Goal: Check status: Check status

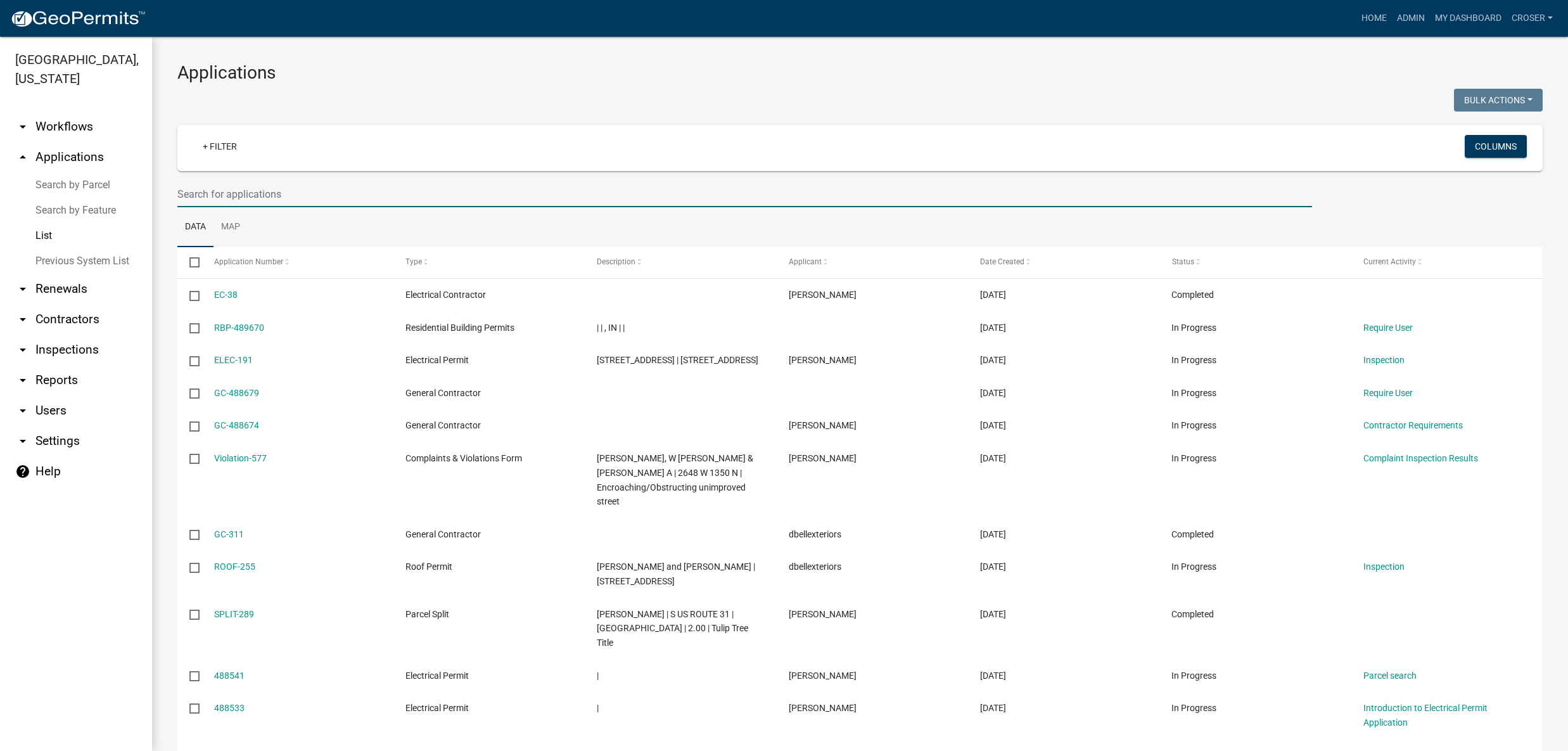
select select "3: 100"
click at [339, 207] on input "text" at bounding box center [745, 194] width 1135 height 26
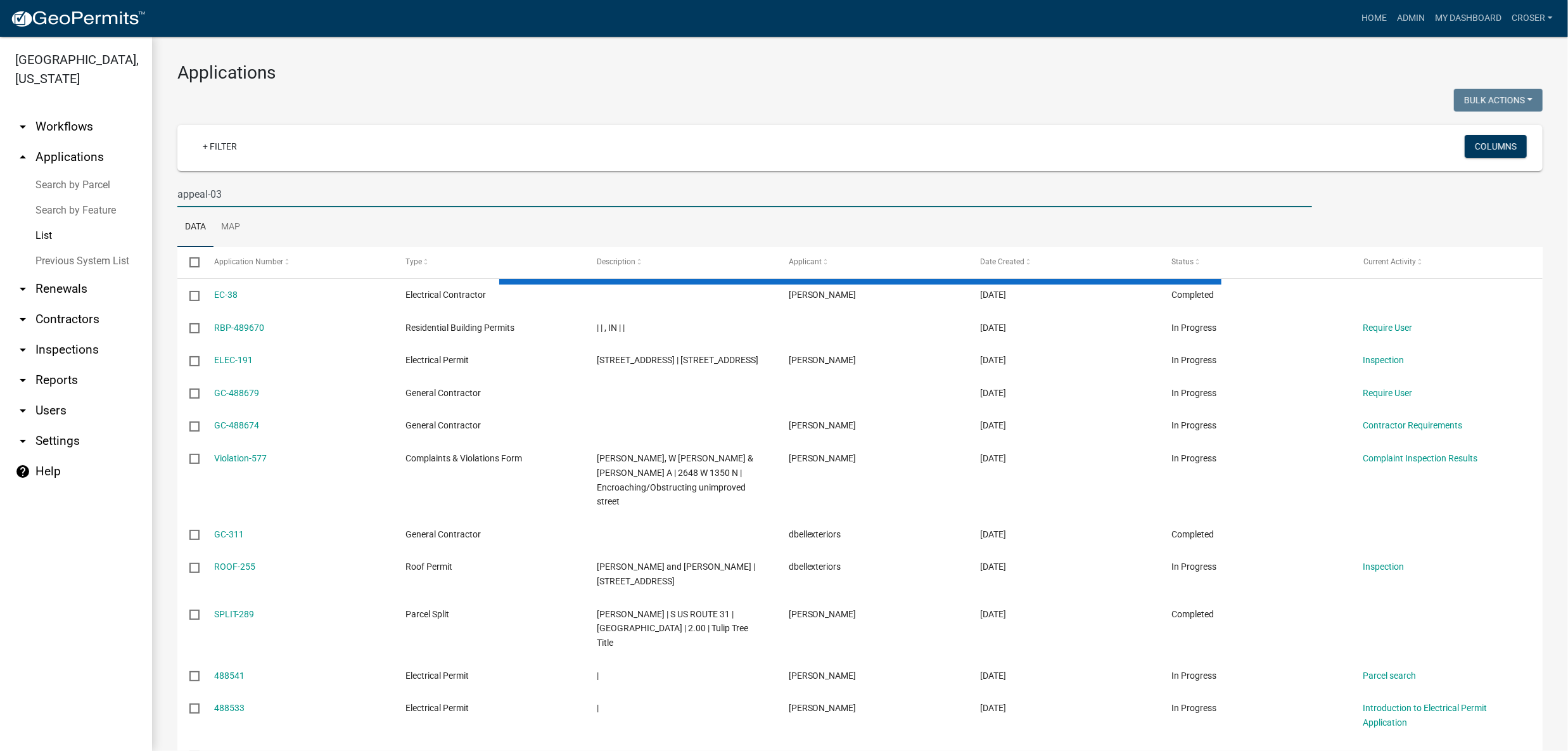
type input "appeal-03"
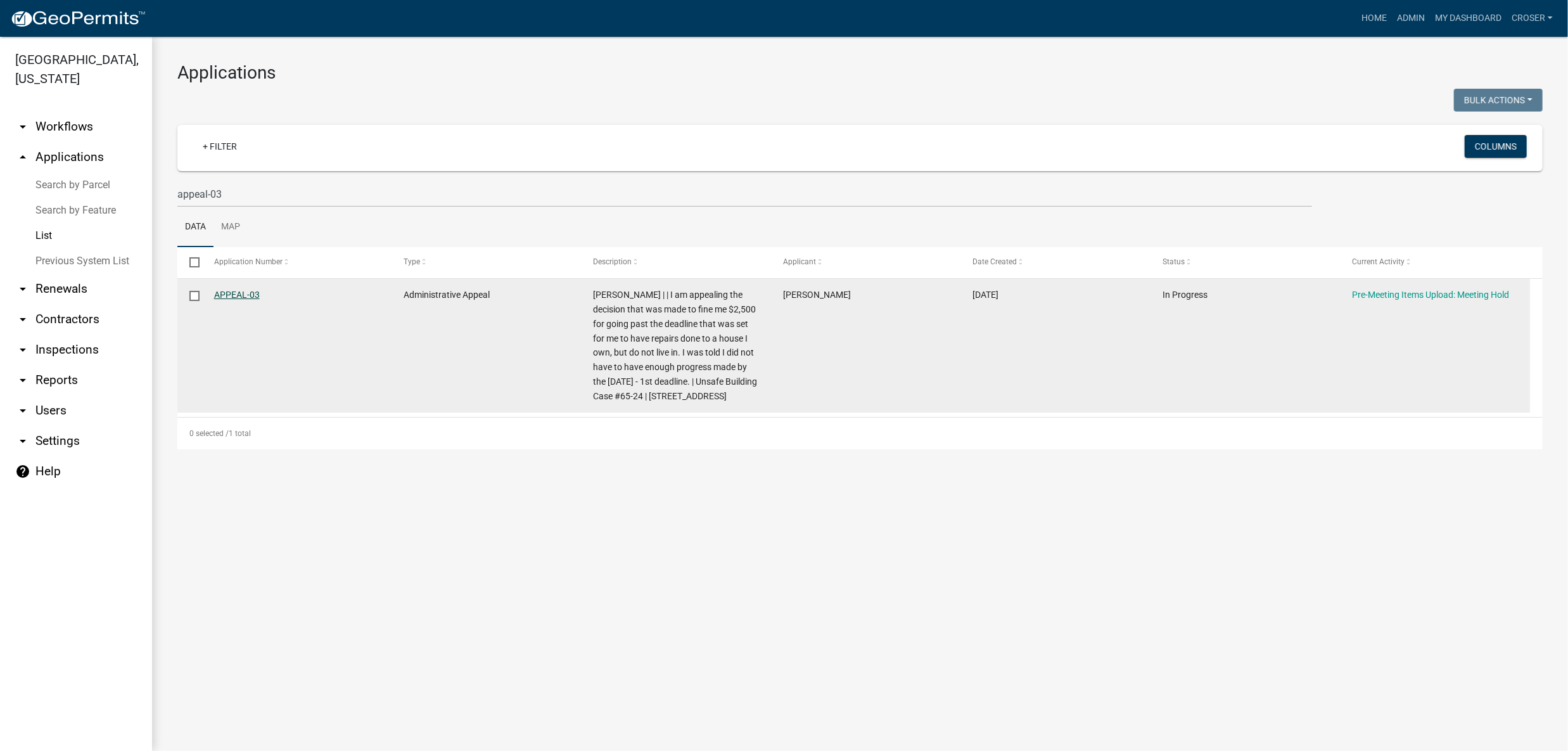
click at [260, 300] on link "APPEAL-03" at bounding box center [237, 294] width 46 height 10
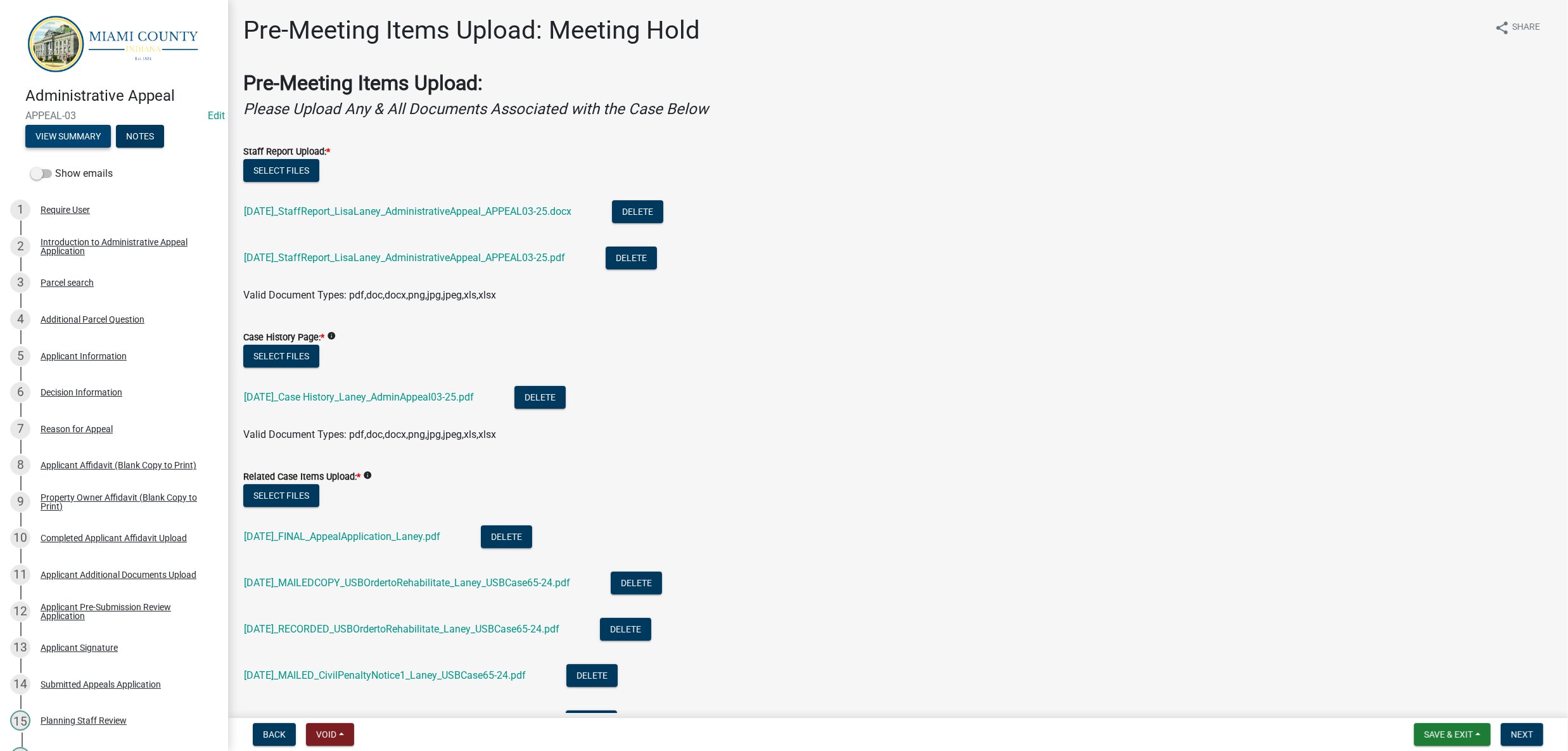
click at [106, 148] on button "View Summary" at bounding box center [68, 136] width 86 height 23
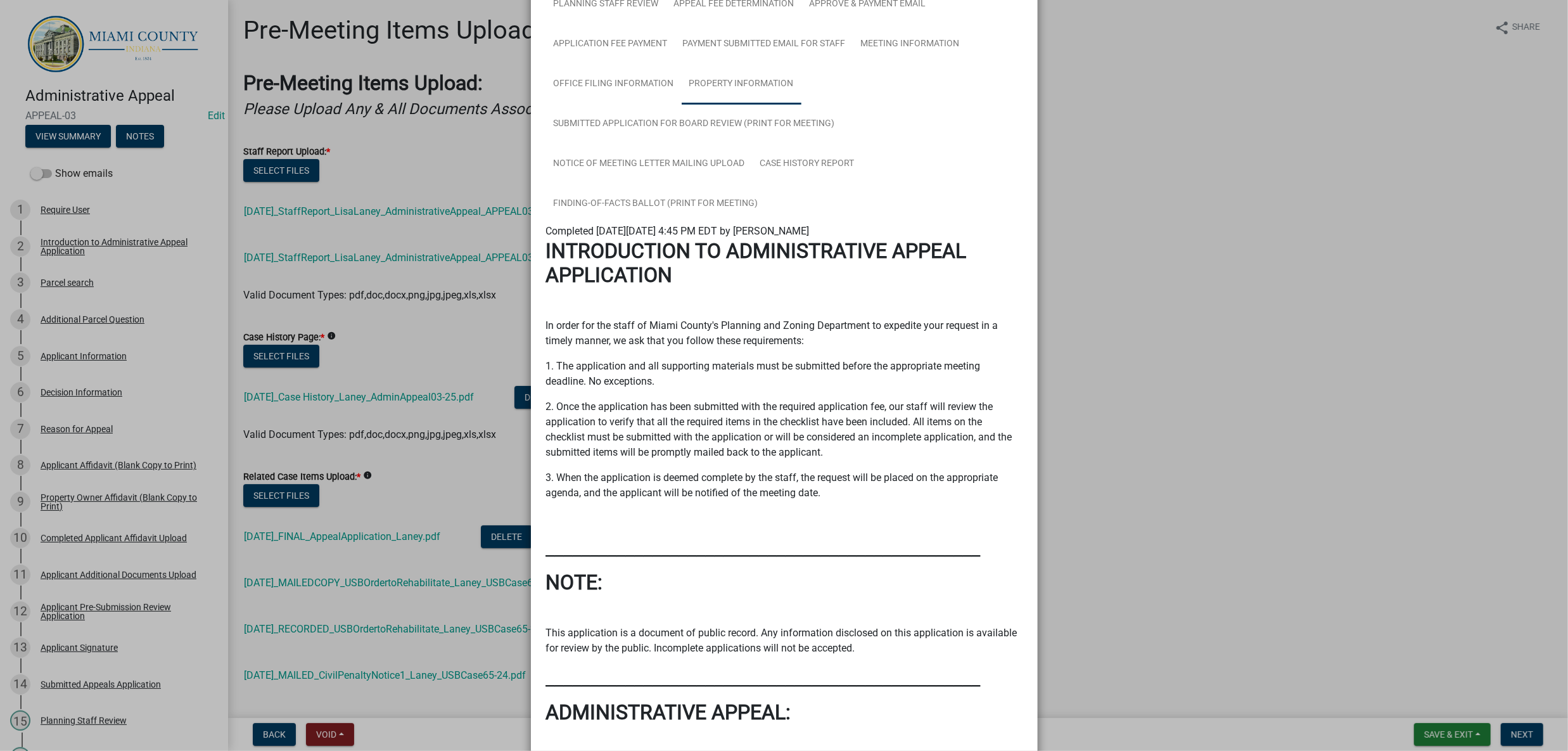
scroll to position [338, 0]
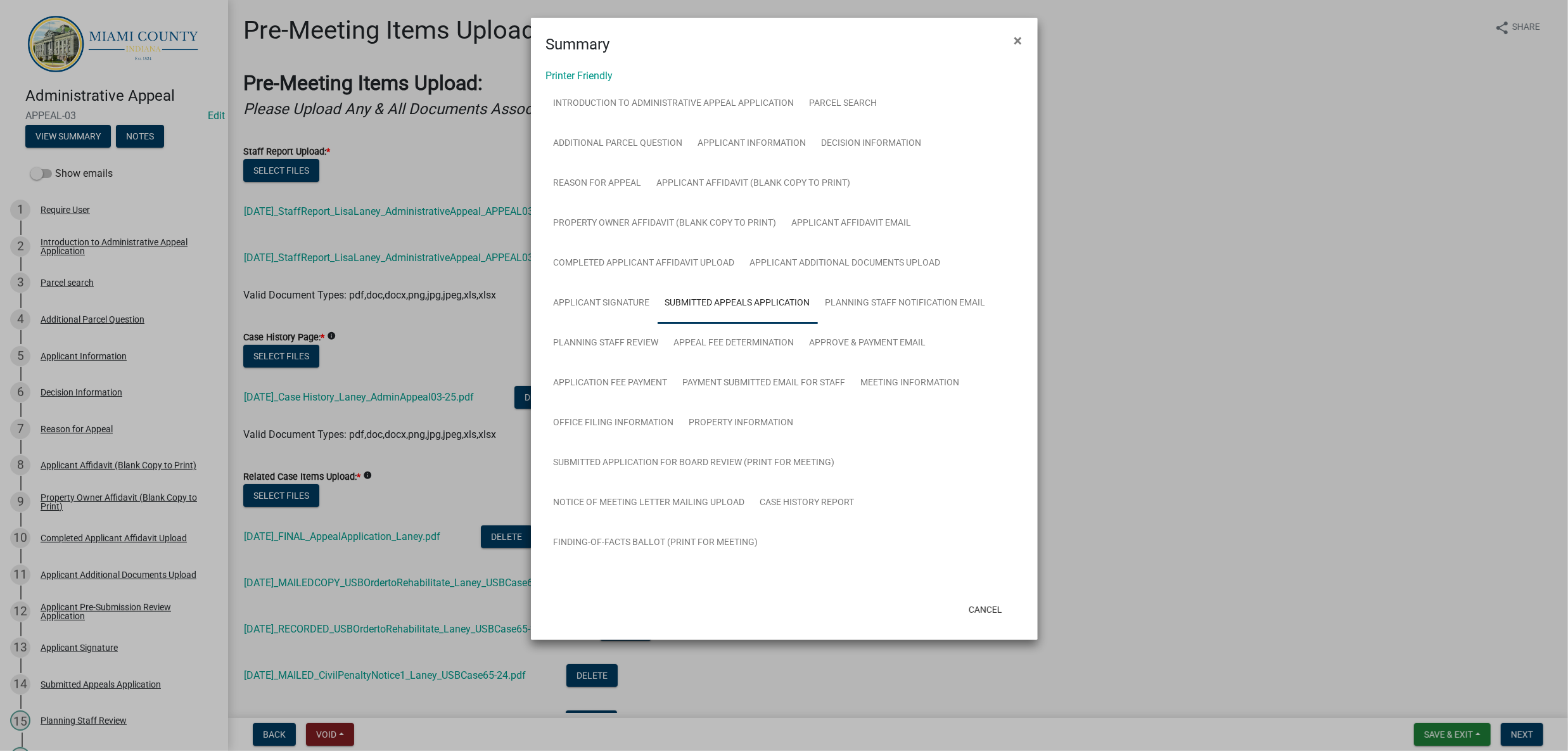
scroll to position [249, 0]
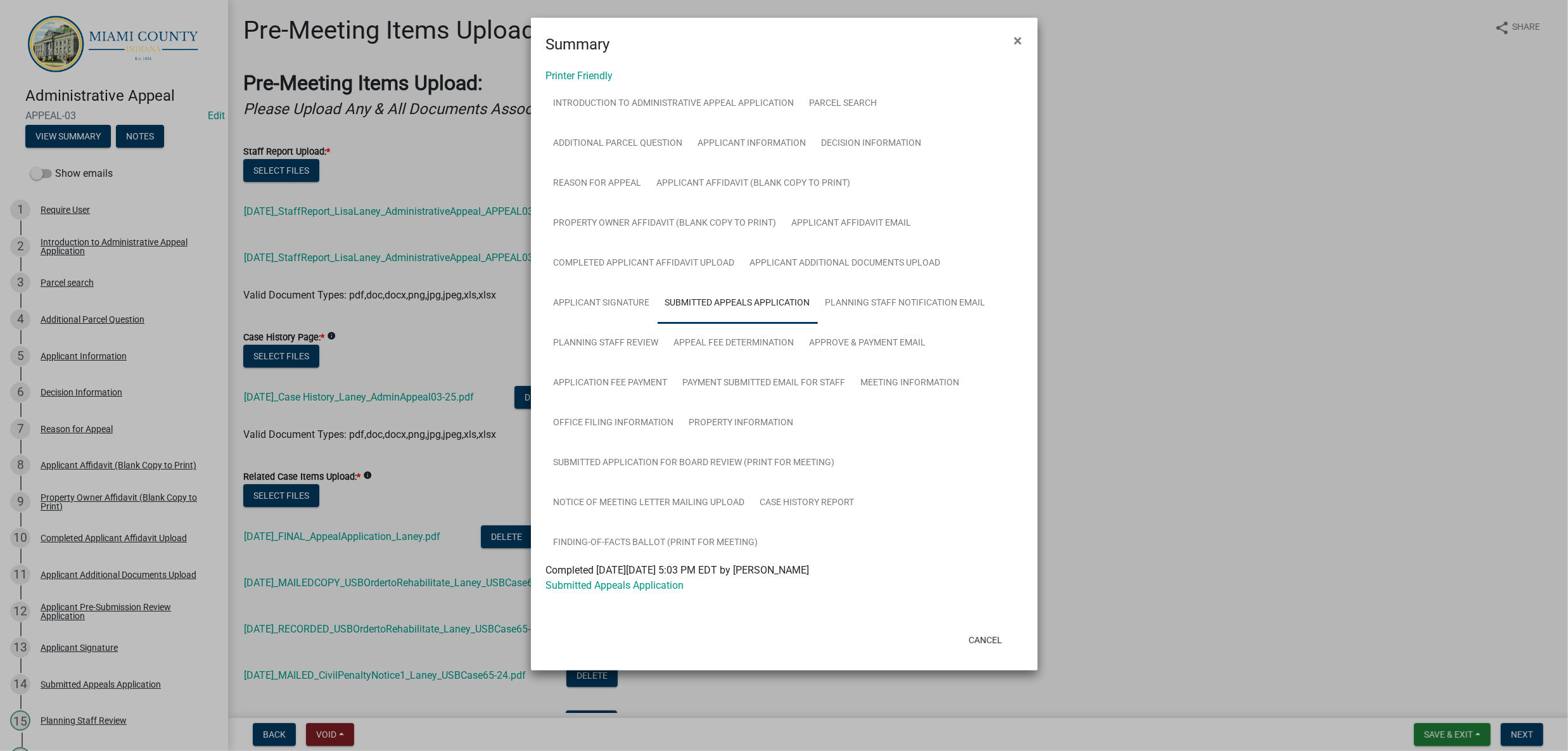
click at [1327, 370] on ngb-modal-window "Summary × Printer Friendly Introduction to Administrative Appeal Application Pa…" at bounding box center [784, 375] width 1568 height 751
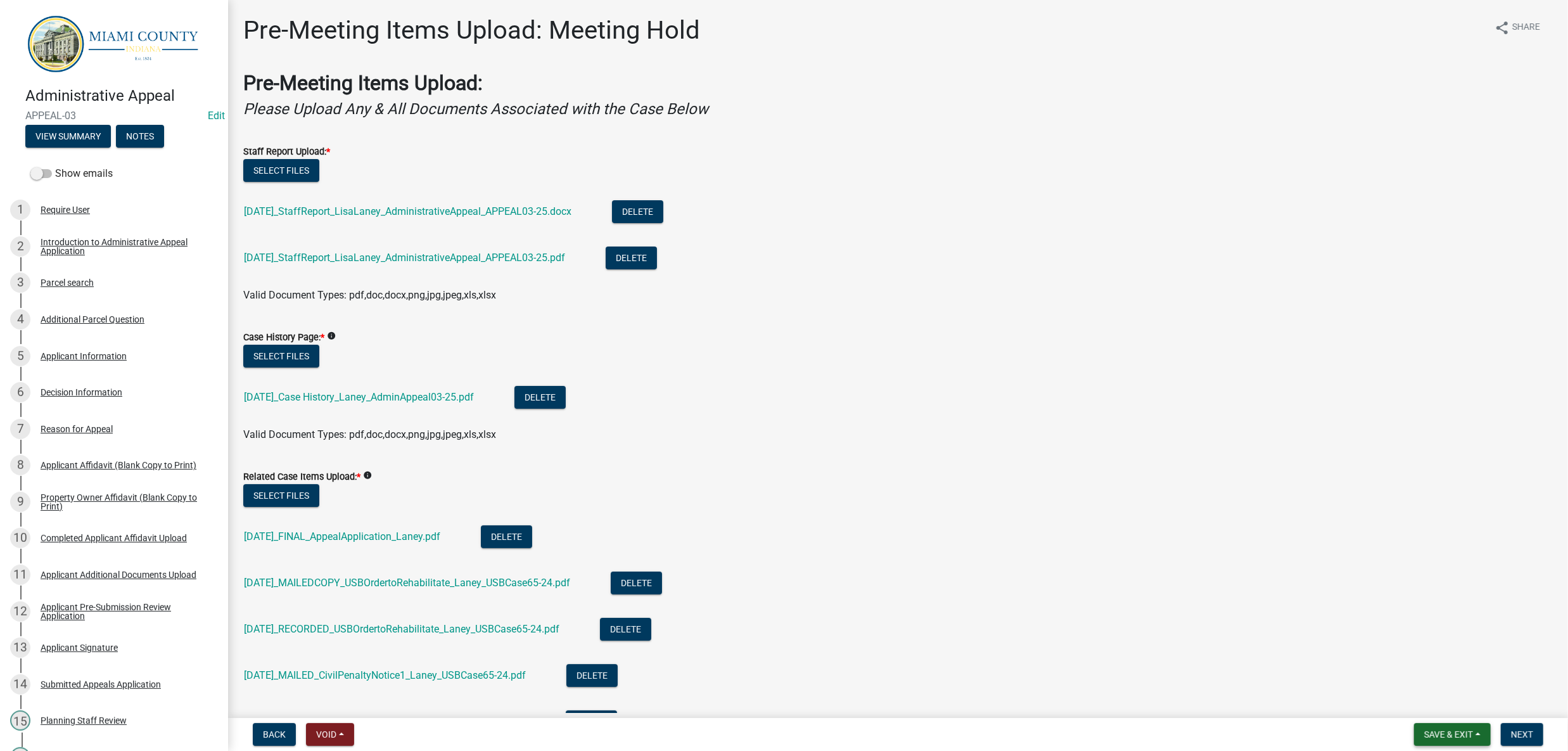
click at [1424, 729] on span "Save & Exit" at bounding box center [1449, 734] width 49 height 10
click at [1416, 704] on button "Save & Exit" at bounding box center [1440, 695] width 101 height 30
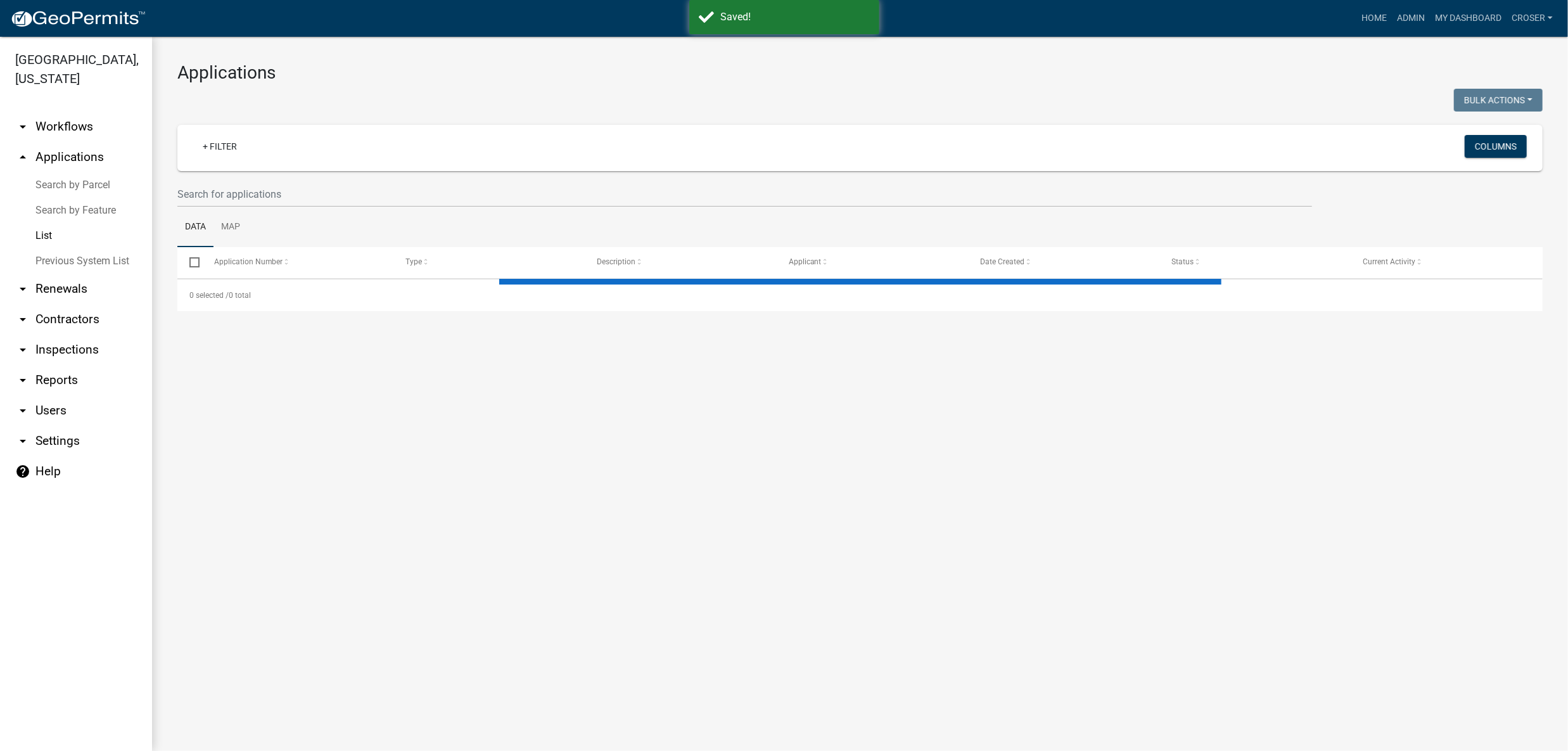
select select "3: 100"
